Goal: Navigation & Orientation: Find specific page/section

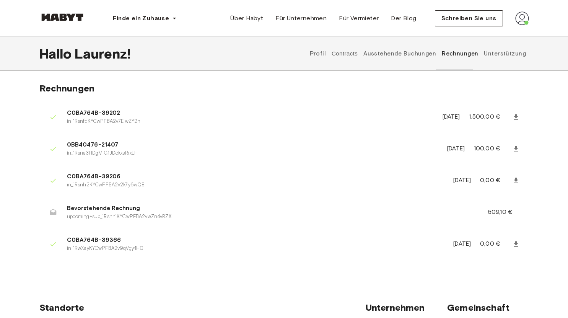
click at [52, 211] on icon at bounding box center [53, 212] width 8 height 8
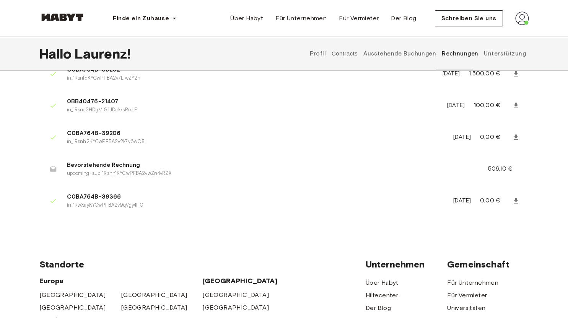
scroll to position [43, 0]
click at [515, 202] on icon at bounding box center [516, 201] width 8 height 8
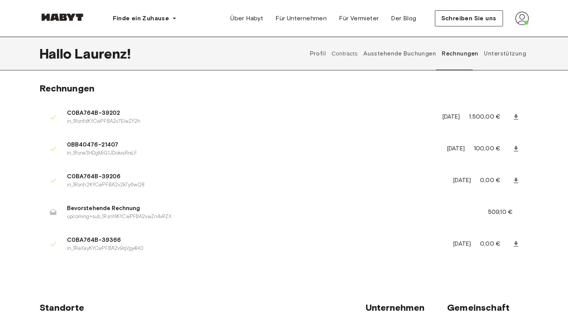
click at [506, 53] on font "Unterstützung" at bounding box center [505, 53] width 42 height 7
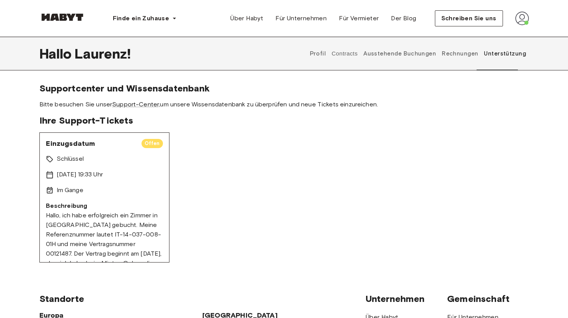
click at [412, 56] on font "Ausstehende Buchungen" at bounding box center [399, 53] width 73 height 7
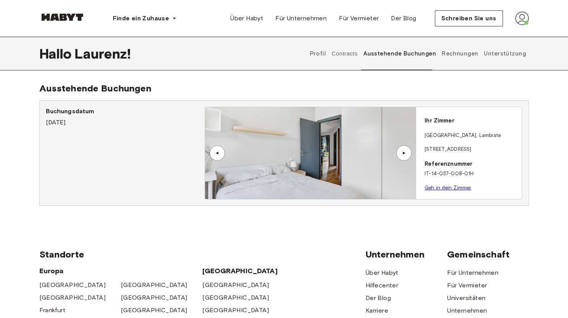
click at [356, 55] on button "Contracts" at bounding box center [345, 54] width 28 height 34
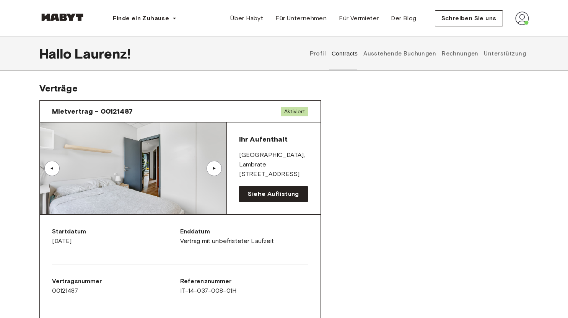
click at [326, 53] on font "Profil" at bounding box center [318, 53] width 16 height 7
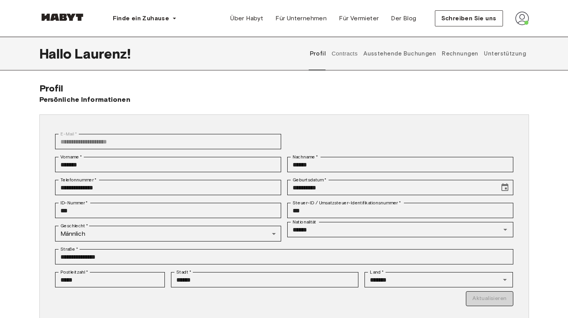
click at [504, 52] on font "Unterstützung" at bounding box center [505, 53] width 42 height 7
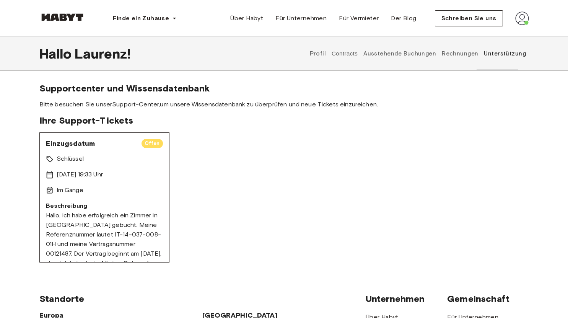
click at [140, 104] on font "Support-Center," at bounding box center [136, 104] width 48 height 7
